Goal: Task Accomplishment & Management: Manage account settings

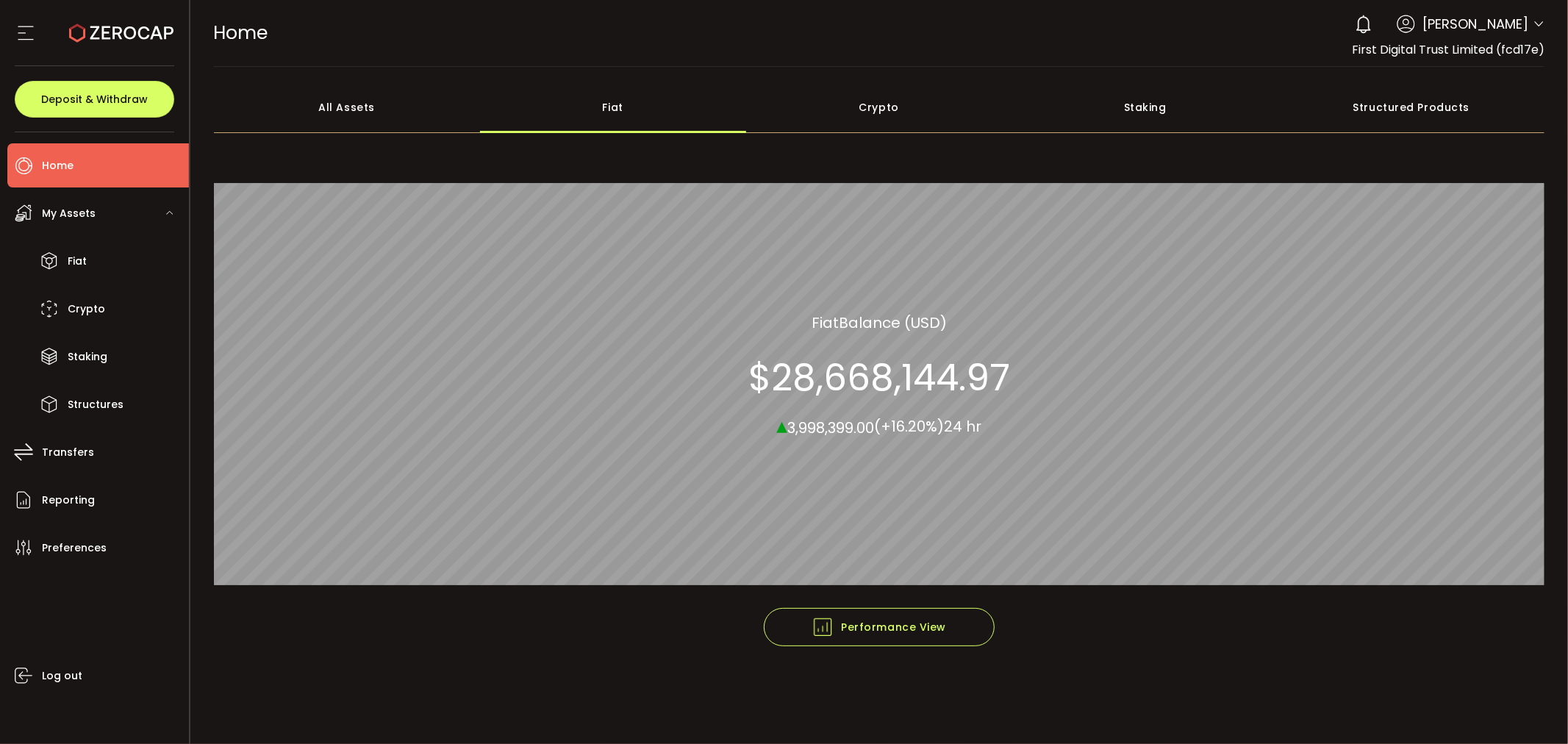
click at [384, 119] on div "All Assets" at bounding box center [347, 108] width 266 height 52
click at [552, 111] on div "Fiat" at bounding box center [613, 108] width 266 height 52
click at [423, 116] on div "All Assets" at bounding box center [347, 108] width 266 height 52
click at [577, 107] on div "Fiat" at bounding box center [613, 108] width 266 height 52
click at [343, 111] on div "All Assets" at bounding box center [347, 108] width 266 height 52
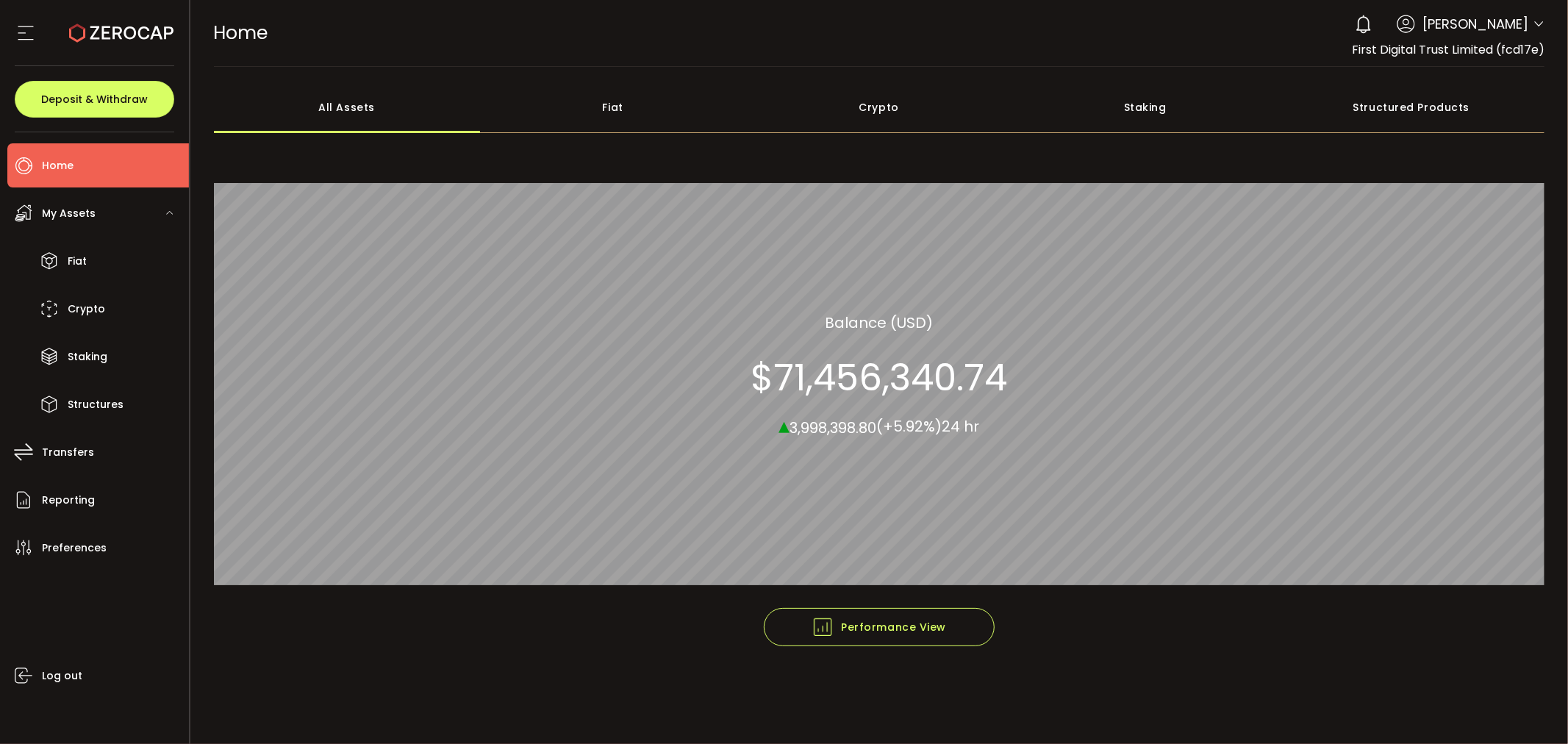
click at [595, 101] on div "Fiat" at bounding box center [613, 108] width 266 height 52
click at [349, 111] on div "All Assets" at bounding box center [347, 108] width 266 height 52
click at [596, 112] on div "Fiat" at bounding box center [613, 108] width 266 height 52
click at [341, 88] on div "All Assets" at bounding box center [347, 108] width 266 height 52
click at [150, 94] on button "Deposit & Withdraw" at bounding box center [94, 100] width 159 height 37
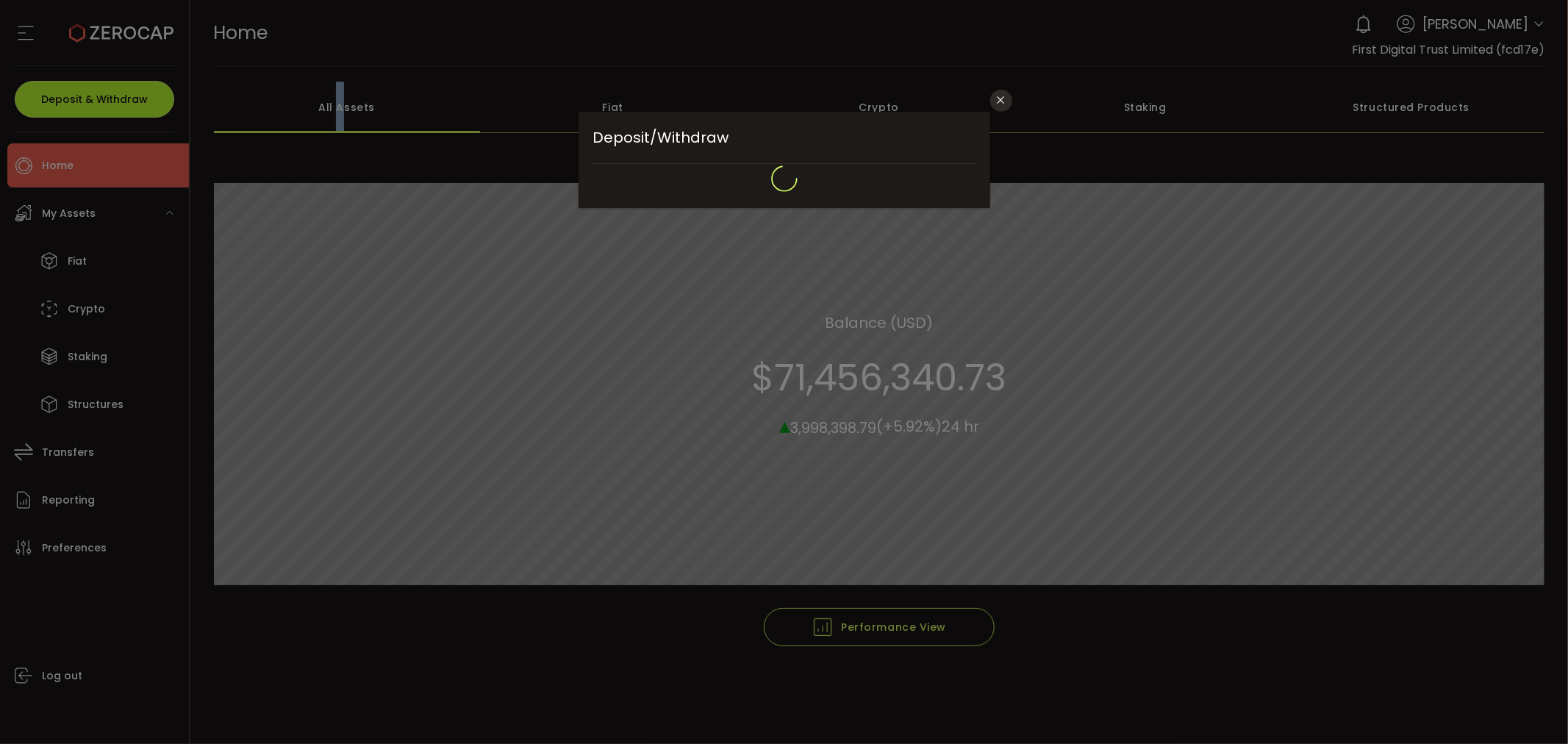
type input "**********"
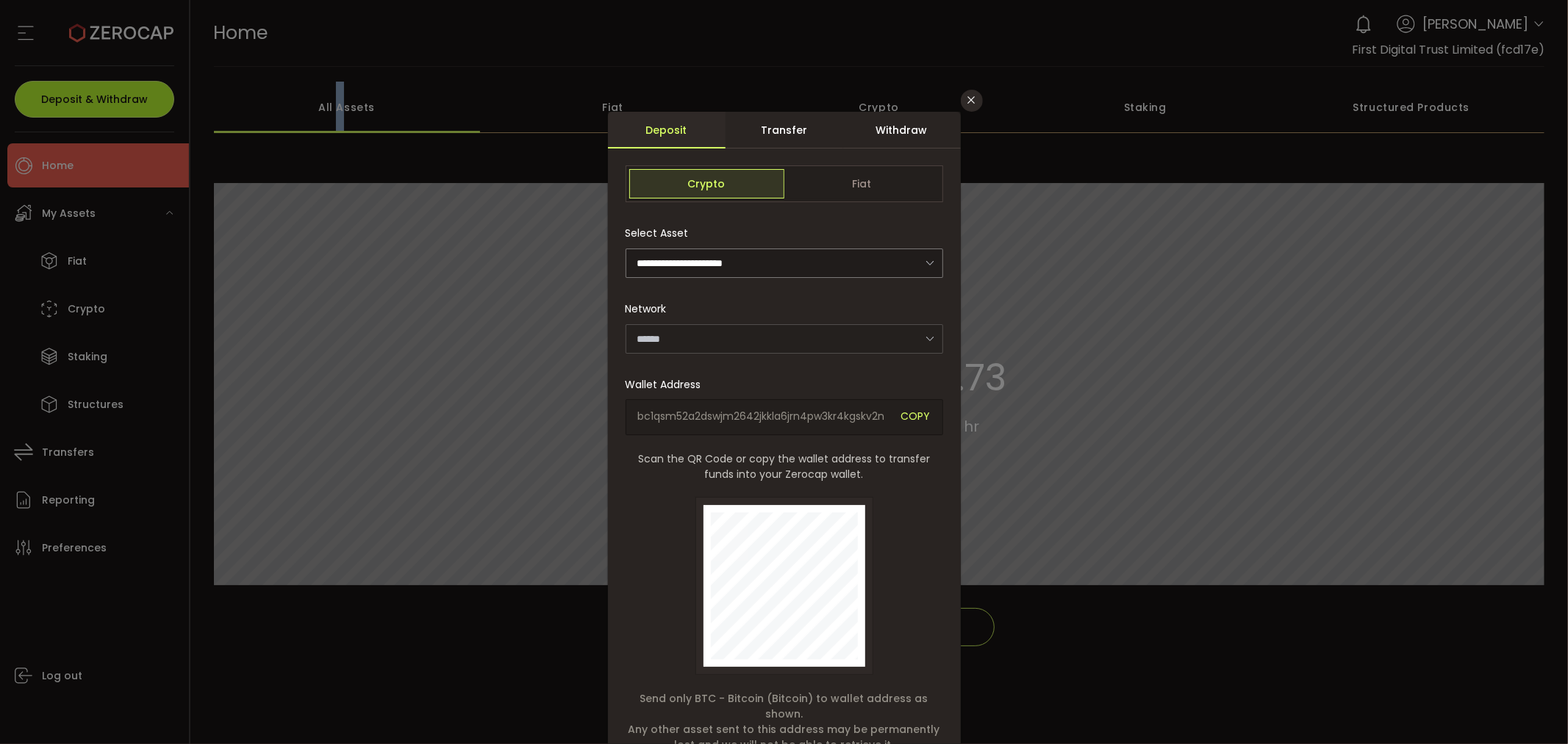
type input "*******"
click at [864, 181] on span "Fiat" at bounding box center [862, 184] width 155 height 29
click at [897, 133] on div "Withdraw" at bounding box center [901, 131] width 117 height 37
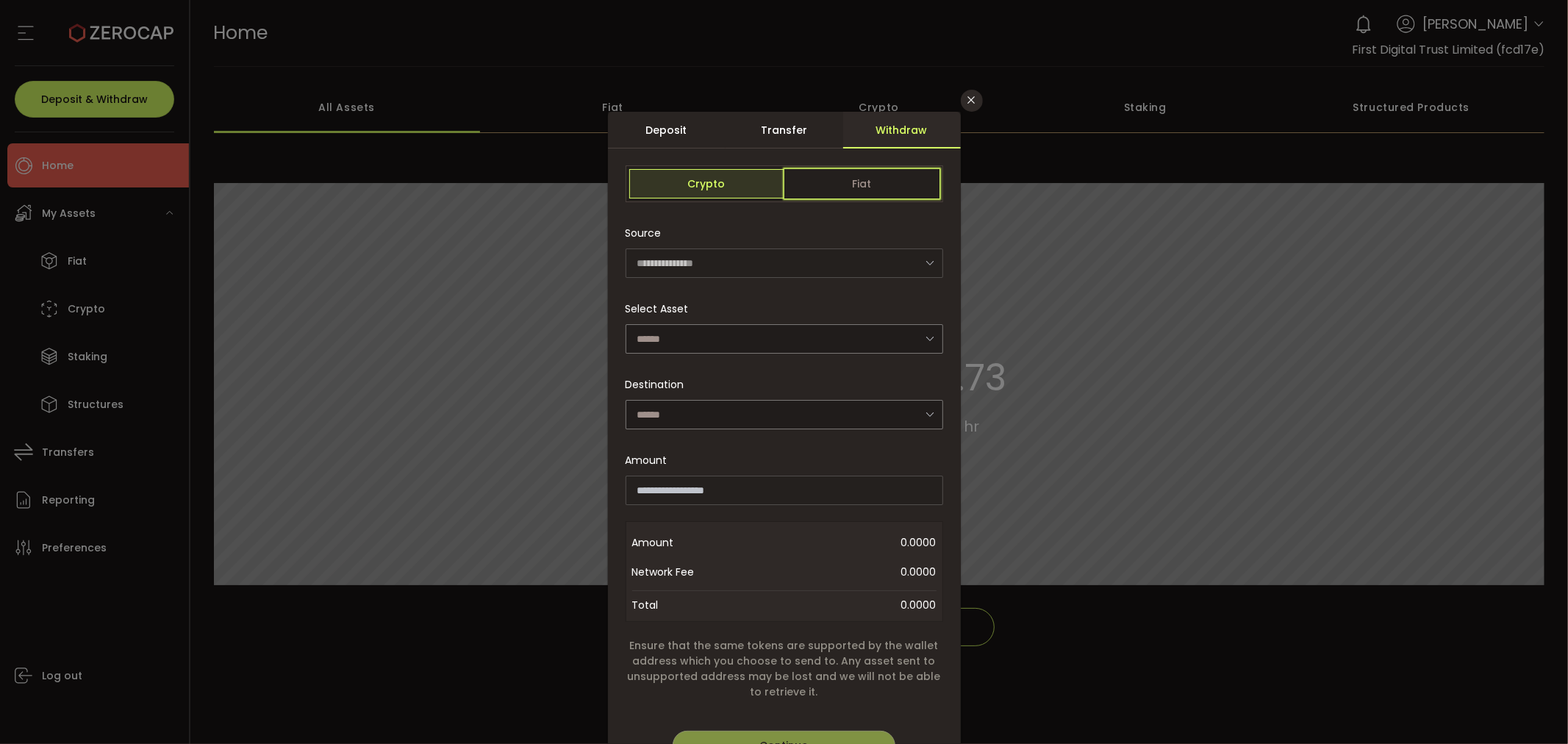
click at [865, 176] on span "Fiat" at bounding box center [862, 184] width 155 height 29
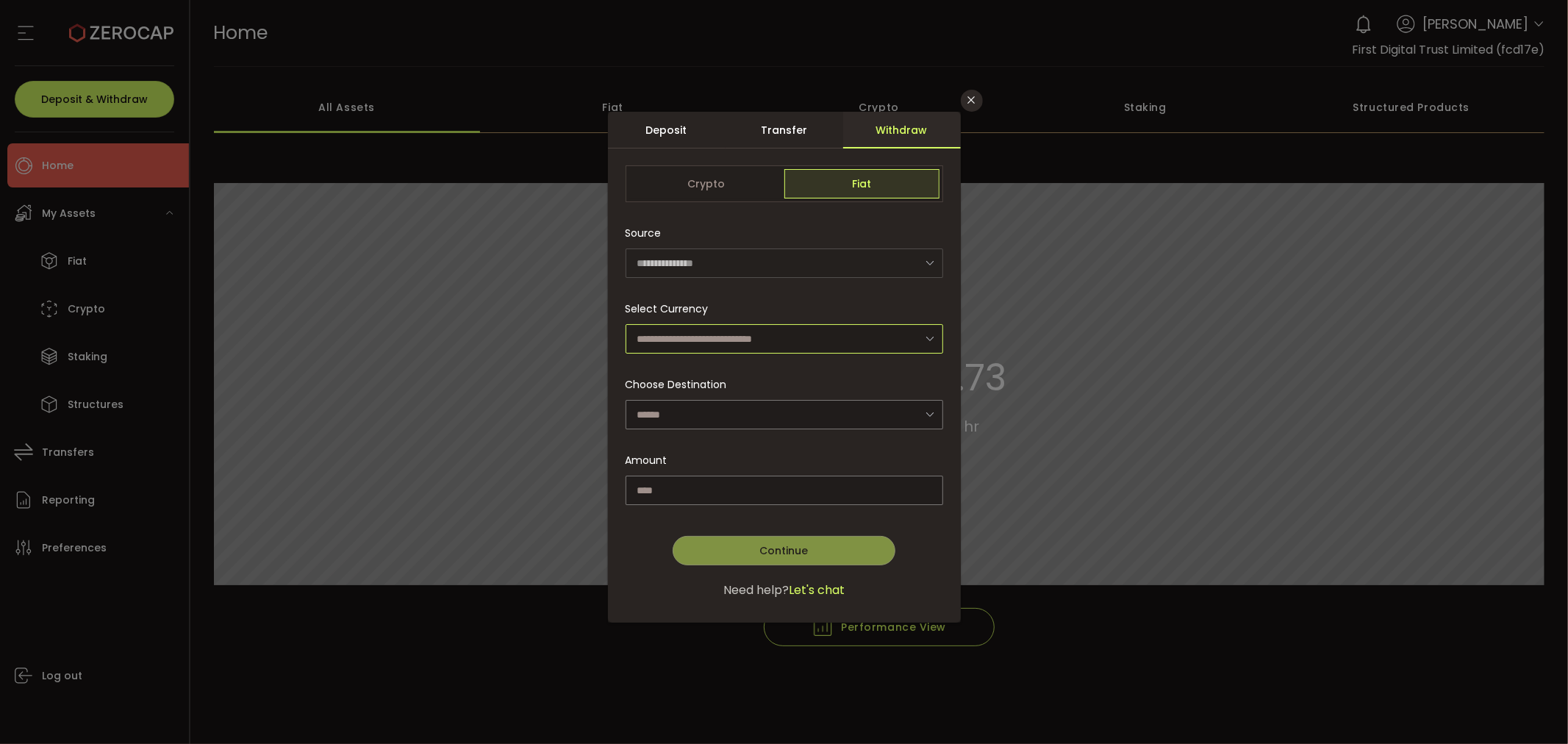
click at [744, 324] on input "dialog" at bounding box center [784, 339] width 318 height 29
click at [740, 375] on li "US Dollar (USD)" at bounding box center [786, 378] width 322 height 25
type input "**********"
click at [711, 419] on div "dialog" at bounding box center [784, 367] width 353 height 511
click at [707, 409] on div "**********" at bounding box center [784, 367] width 353 height 511
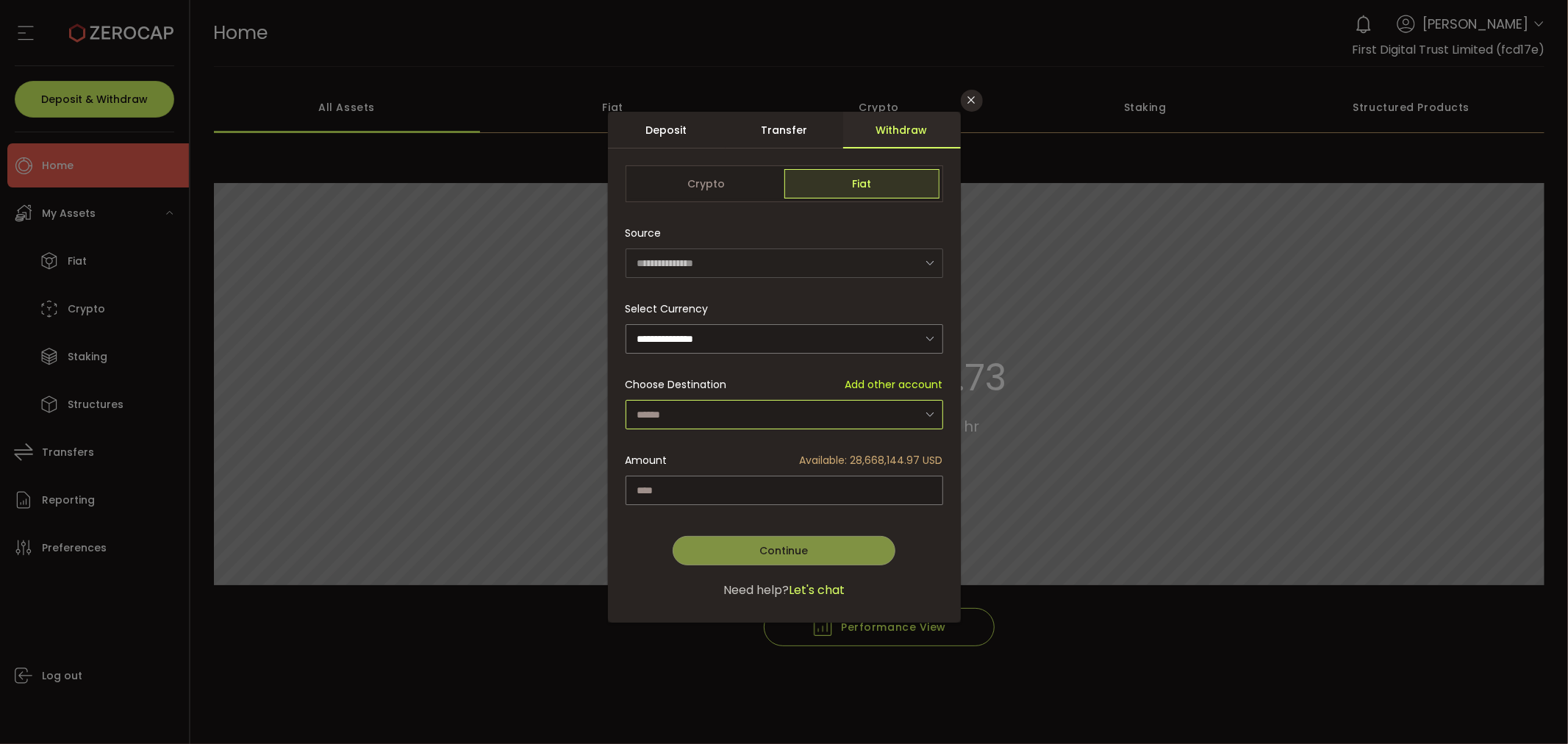
click at [703, 411] on input "dialog" at bounding box center [784, 414] width 318 height 29
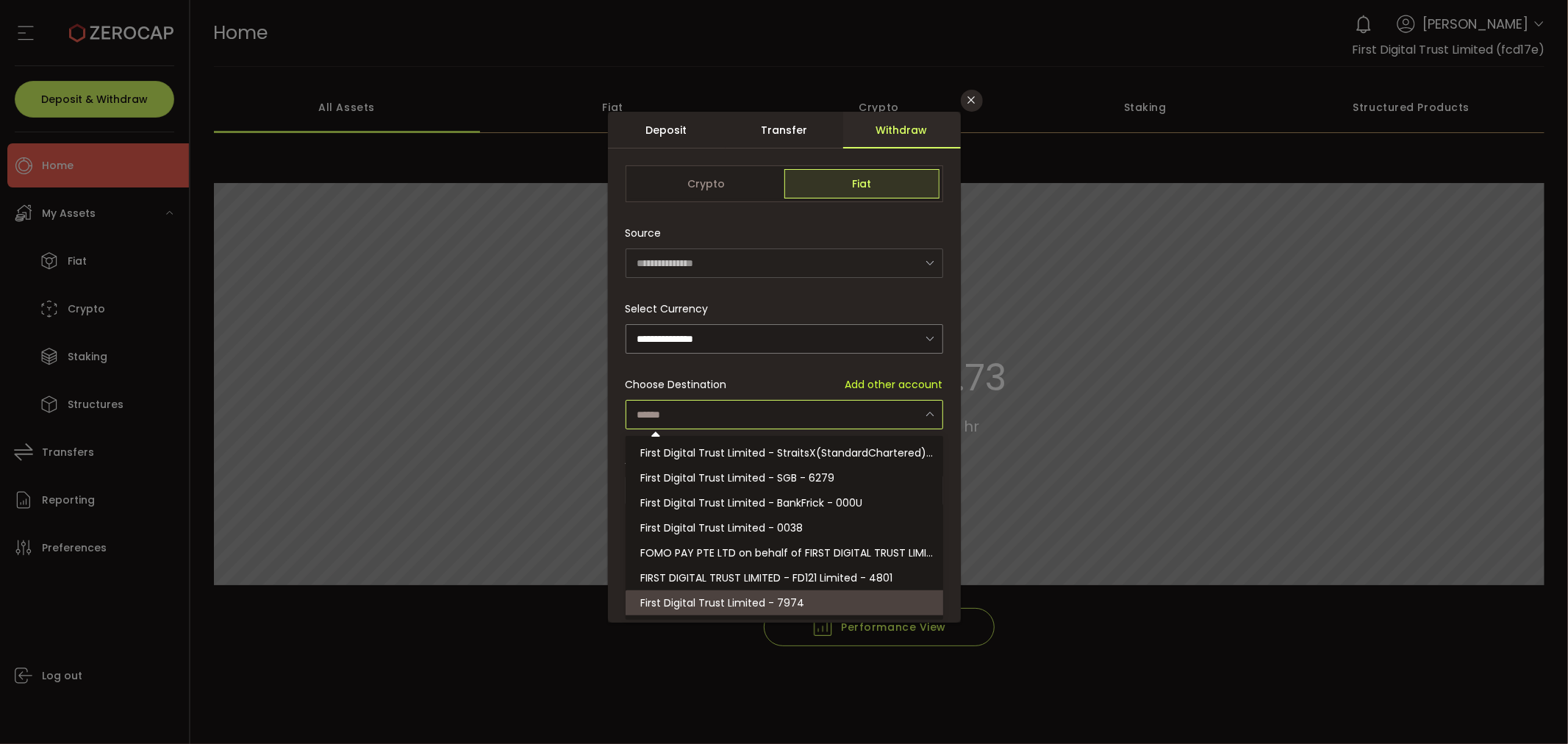
drag, startPoint x: 752, startPoint y: 597, endPoint x: 753, endPoint y: 576, distance: 21.0
click at [752, 592] on li "First Digital Trust Limited - 7974" at bounding box center [786, 602] width 322 height 25
type input "**********"
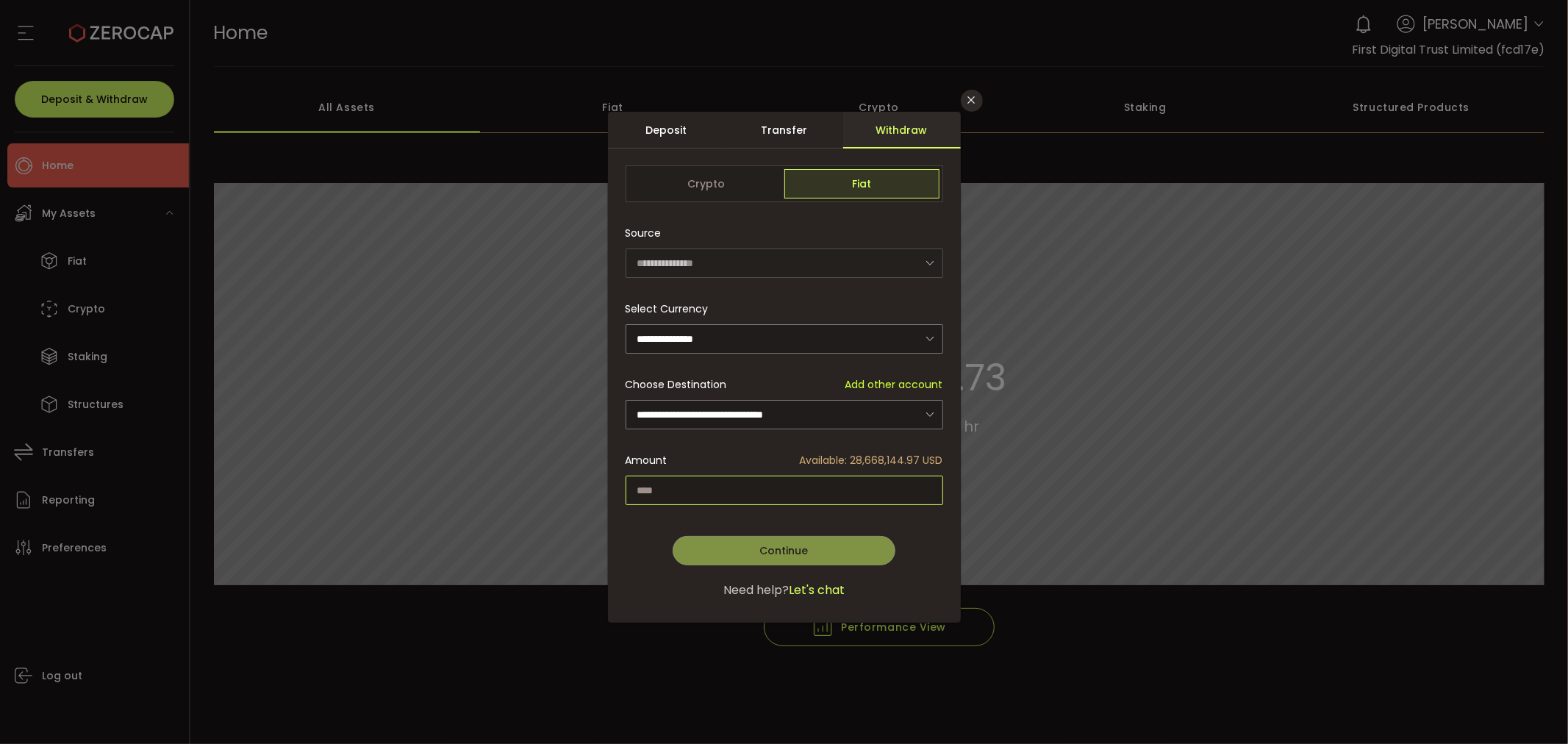
click at [752, 496] on input "dialog" at bounding box center [784, 490] width 318 height 29
type input "*"
